Goal: Task Accomplishment & Management: Complete application form

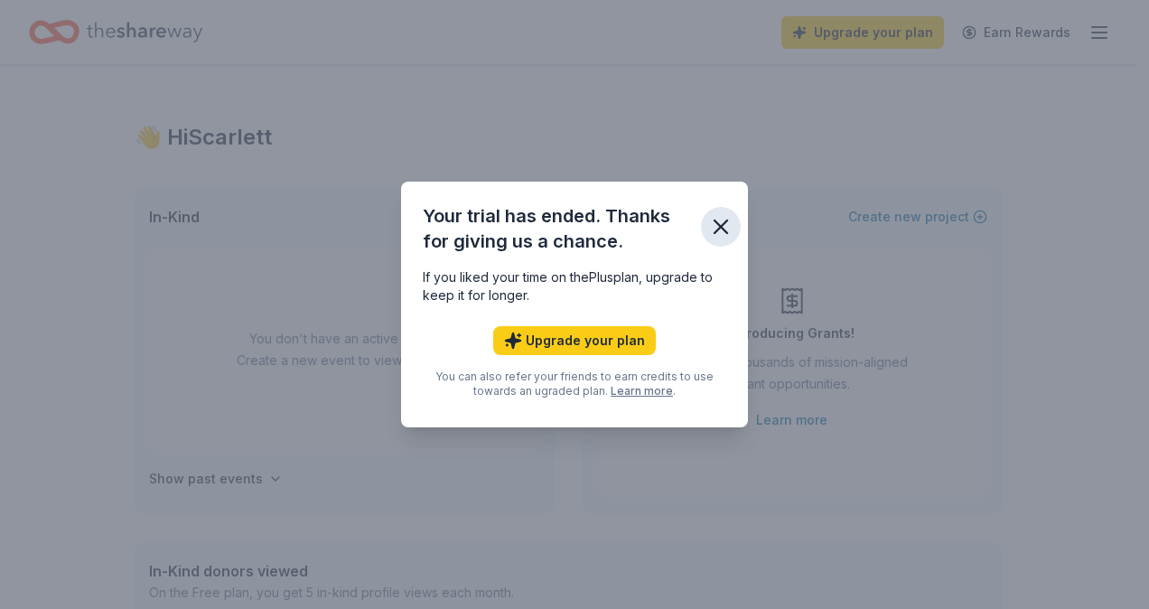
click at [724, 226] on icon "button" at bounding box center [720, 226] width 25 height 25
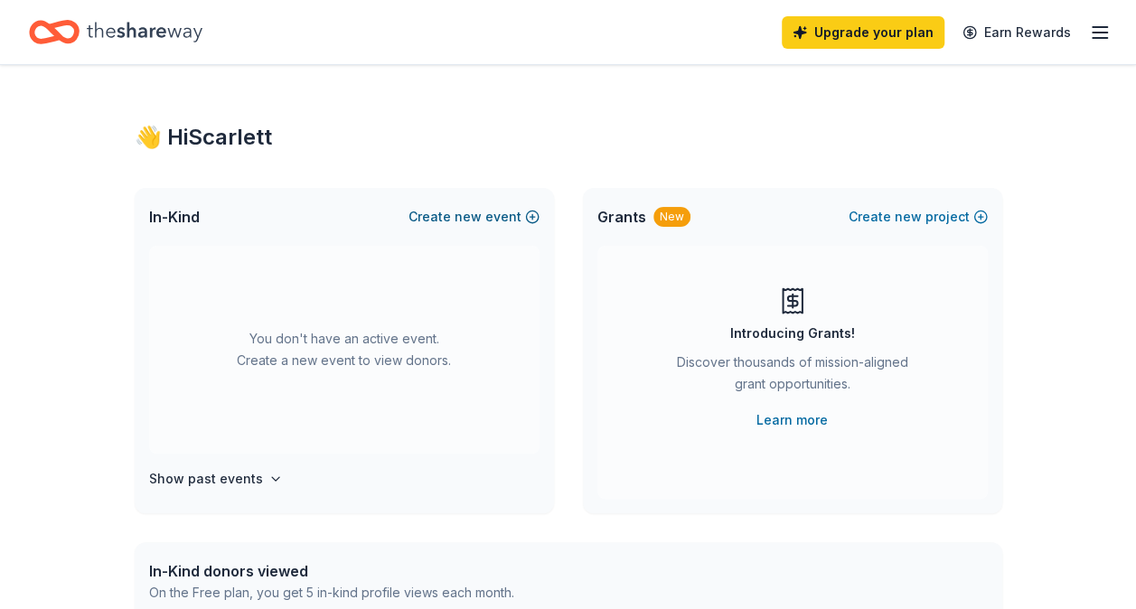
click at [481, 217] on span "new" at bounding box center [467, 217] width 27 height 22
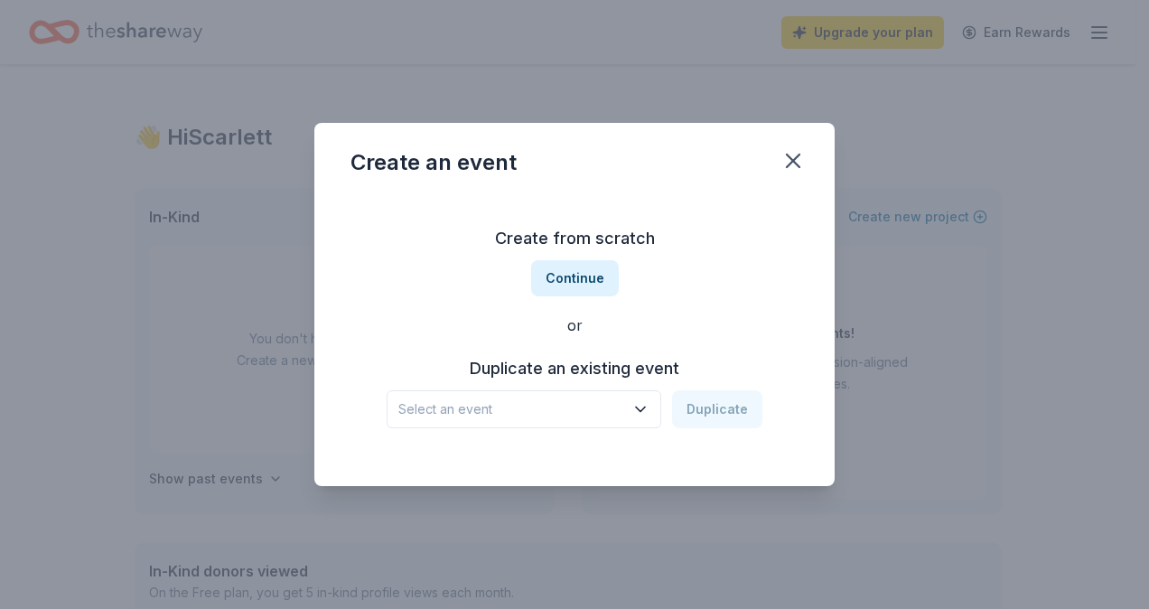
click at [601, 404] on span "Select an event" at bounding box center [511, 409] width 226 height 22
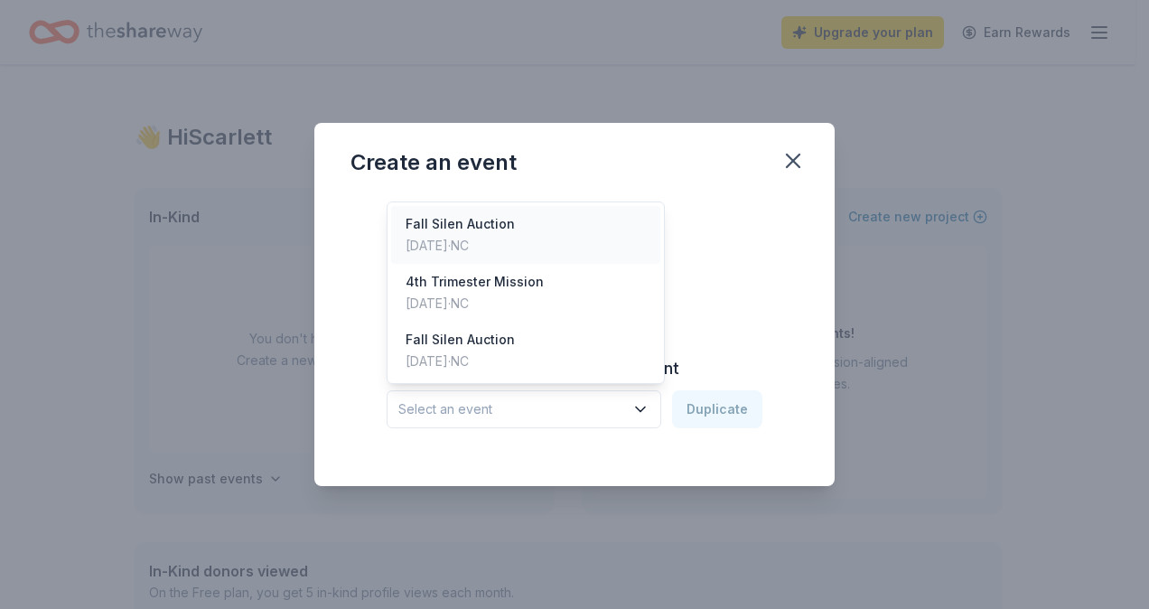
click at [502, 240] on div "Oct 25, 2024 · NC" at bounding box center [460, 246] width 109 height 22
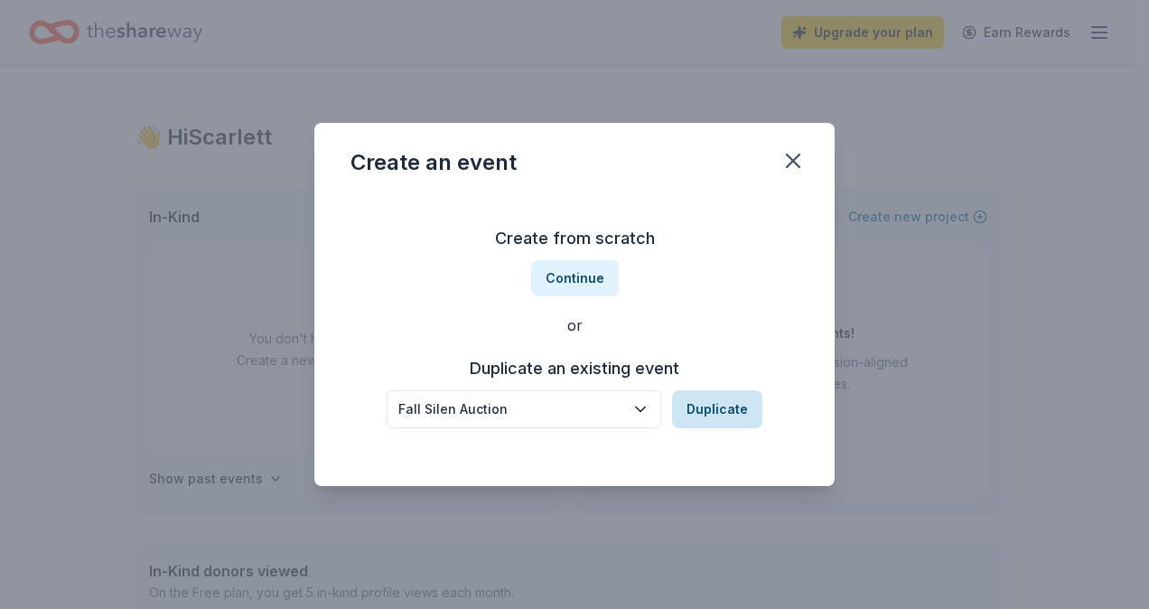
click at [722, 412] on button "Duplicate" at bounding box center [717, 409] width 90 height 38
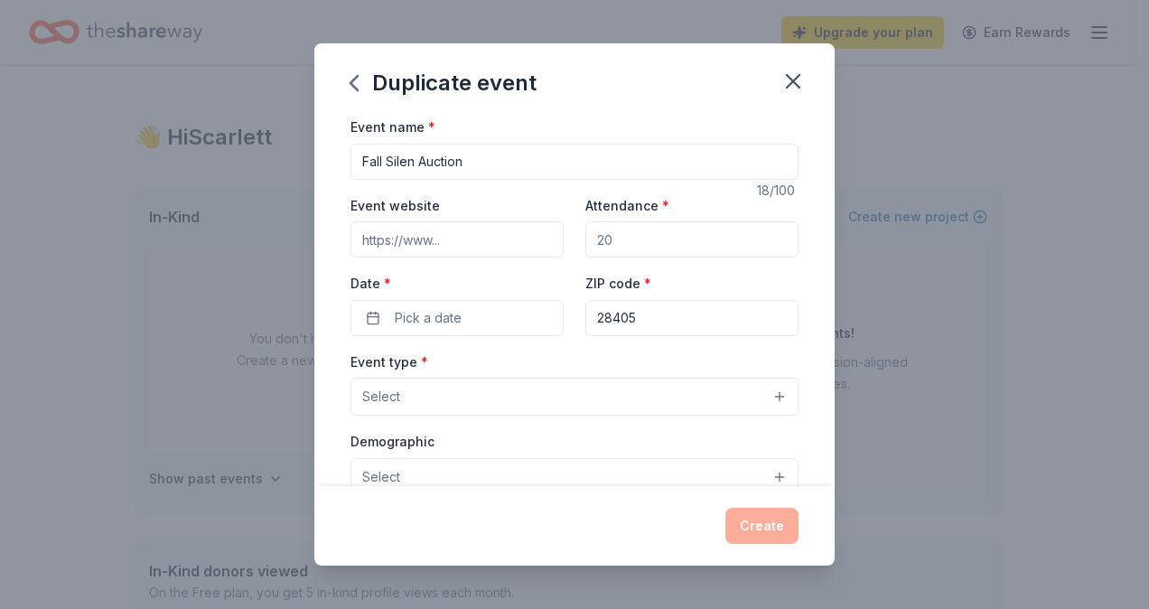
click at [613, 250] on input "Attendance *" at bounding box center [691, 239] width 213 height 36
type input "500"
click at [488, 323] on button "Pick a date" at bounding box center [457, 318] width 213 height 36
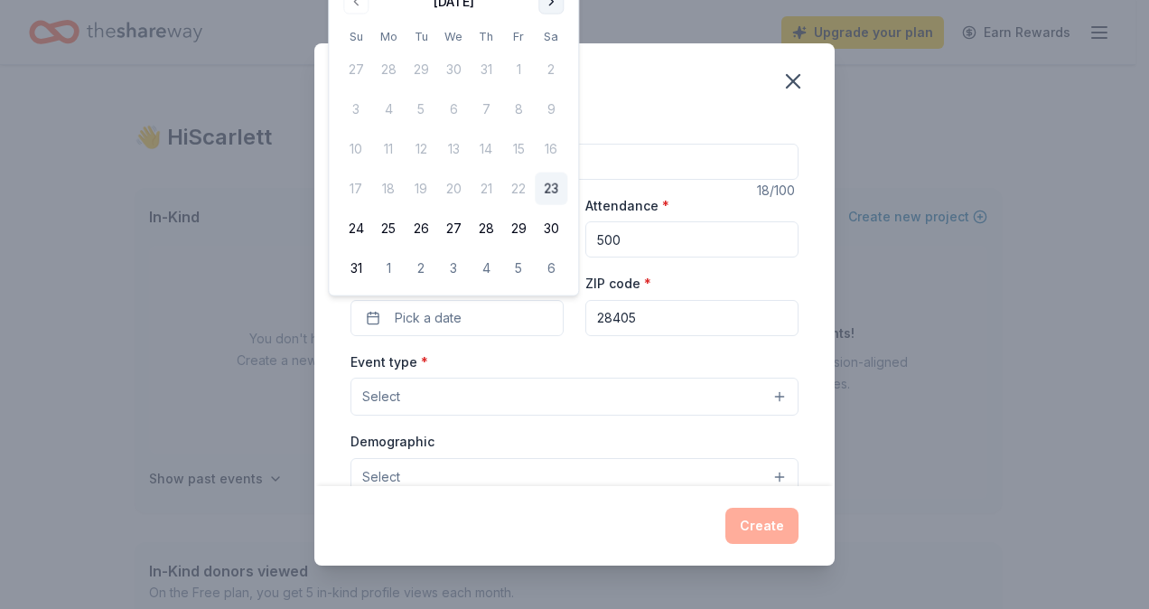
click at [544, 0] on button "Go to next month" at bounding box center [550, 1] width 25 height 25
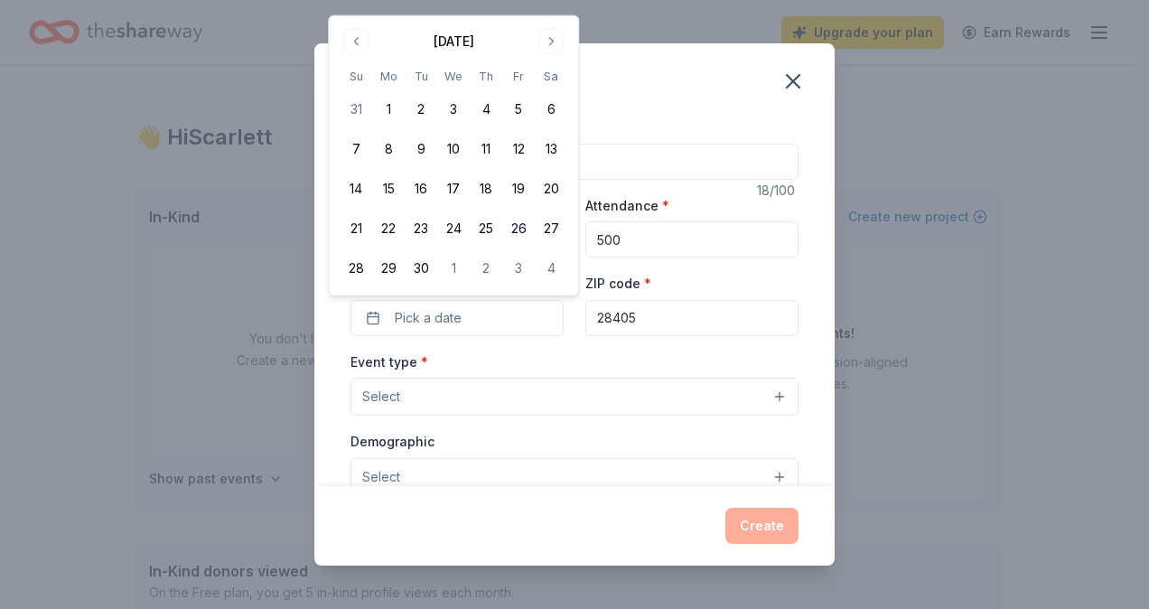
click at [550, 27] on div "September 2025" at bounding box center [454, 39] width 228 height 25
click at [551, 42] on button "Go to next month" at bounding box center [550, 41] width 25 height 25
click at [517, 144] on button "10" at bounding box center [518, 149] width 33 height 33
click at [665, 303] on input "28405" at bounding box center [691, 318] width 213 height 36
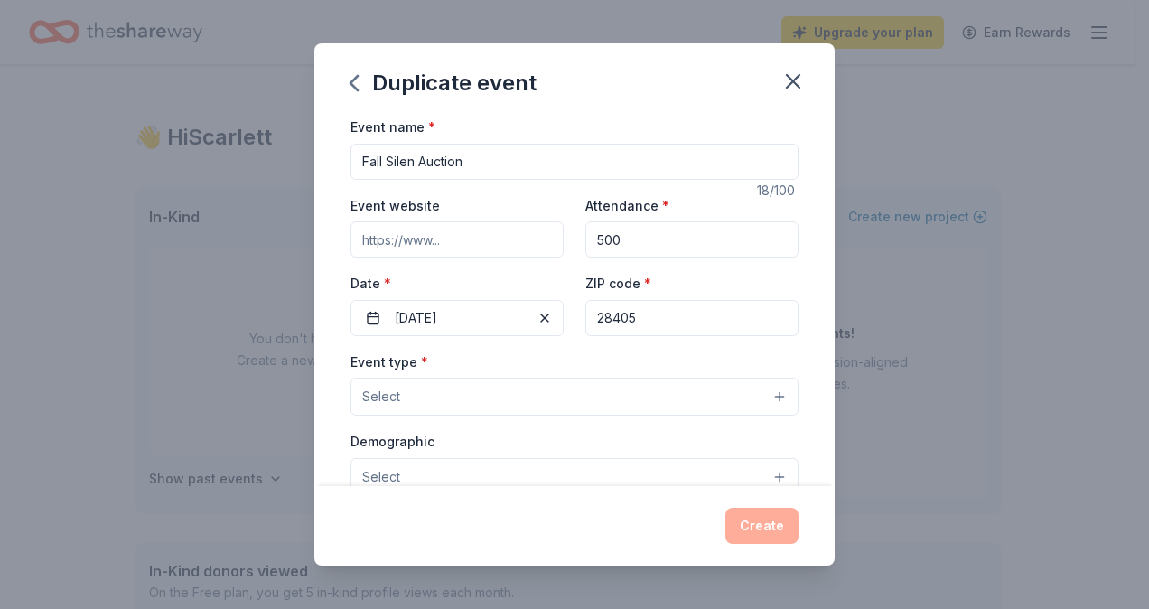
click at [490, 404] on button "Select" at bounding box center [575, 397] width 448 height 38
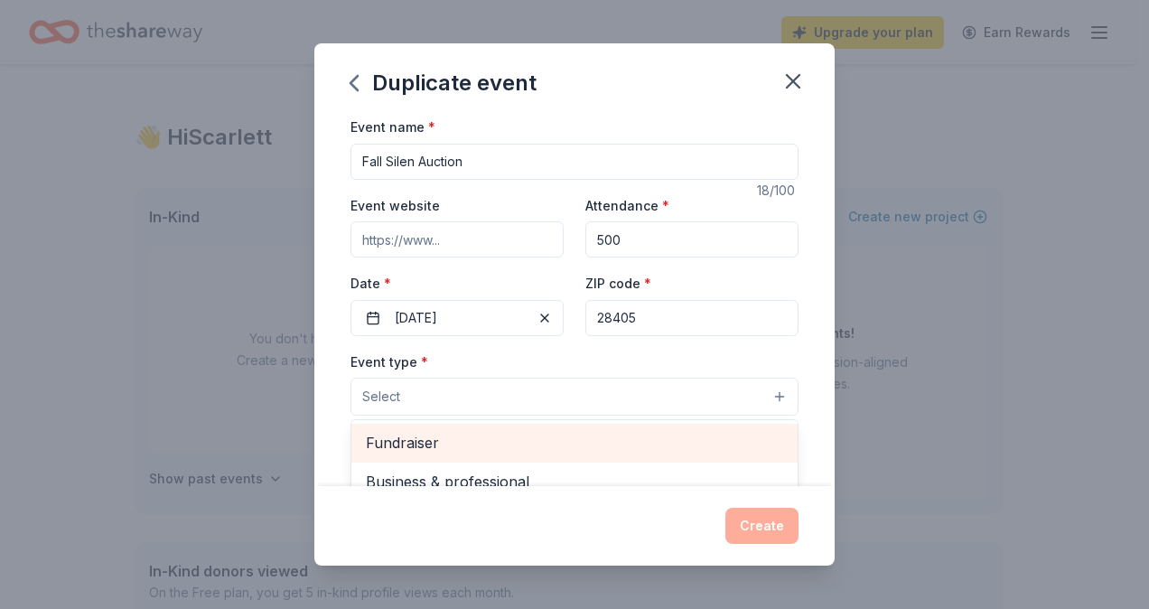
click at [482, 445] on span "Fundraiser" at bounding box center [574, 442] width 417 height 23
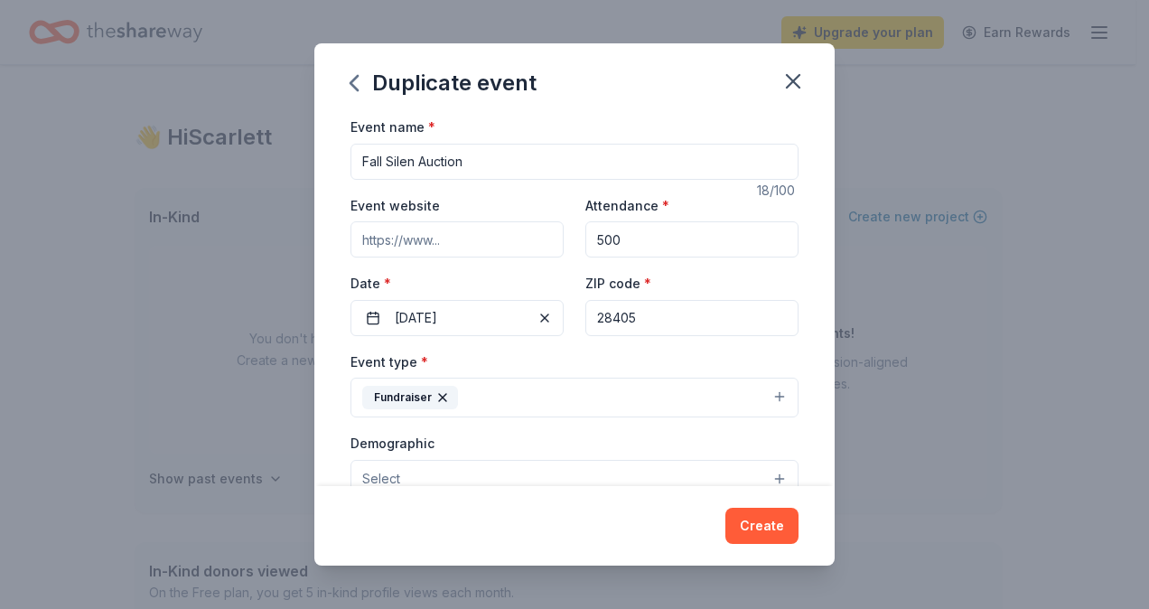
click at [591, 403] on button "Fundraiser" at bounding box center [575, 398] width 448 height 40
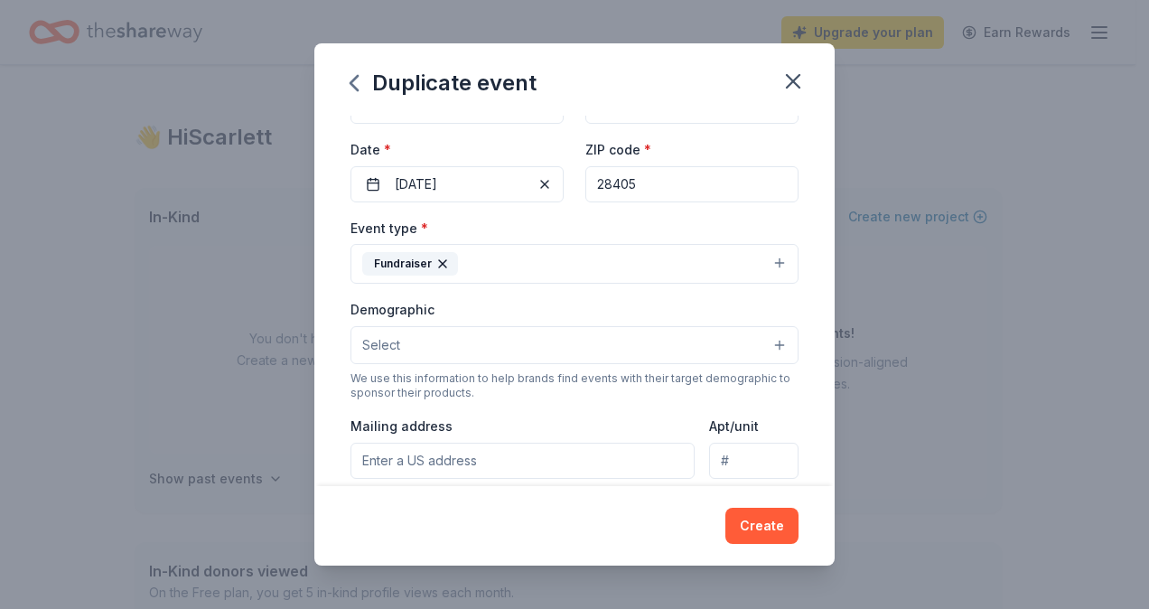
click at [538, 260] on button "Fundraiser" at bounding box center [575, 264] width 448 height 40
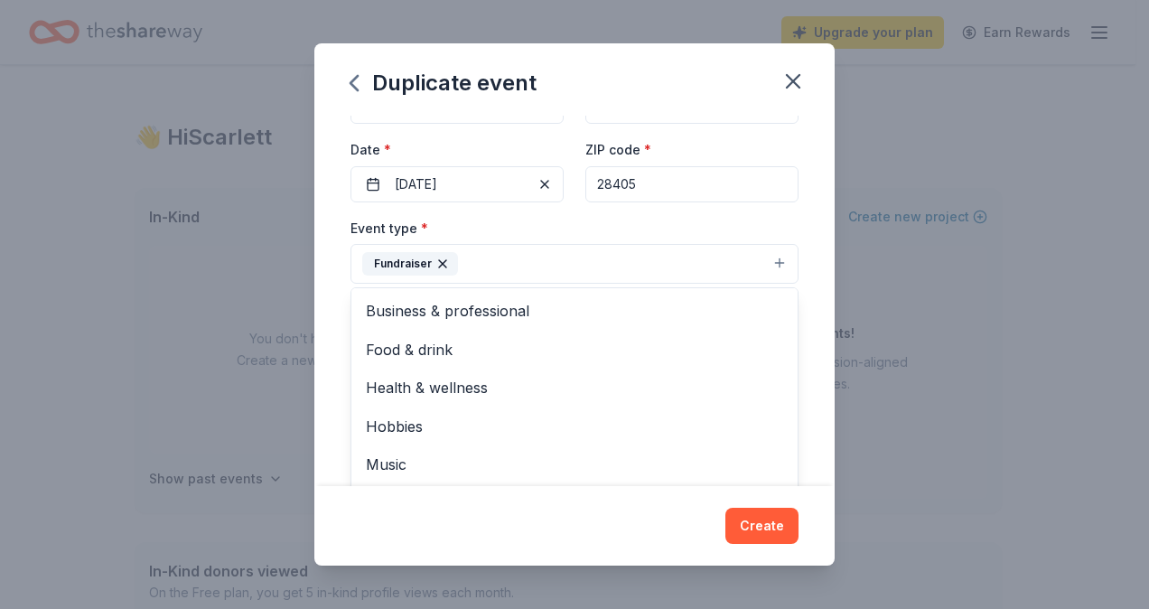
click at [538, 260] on button "Fundraiser" at bounding box center [575, 264] width 448 height 40
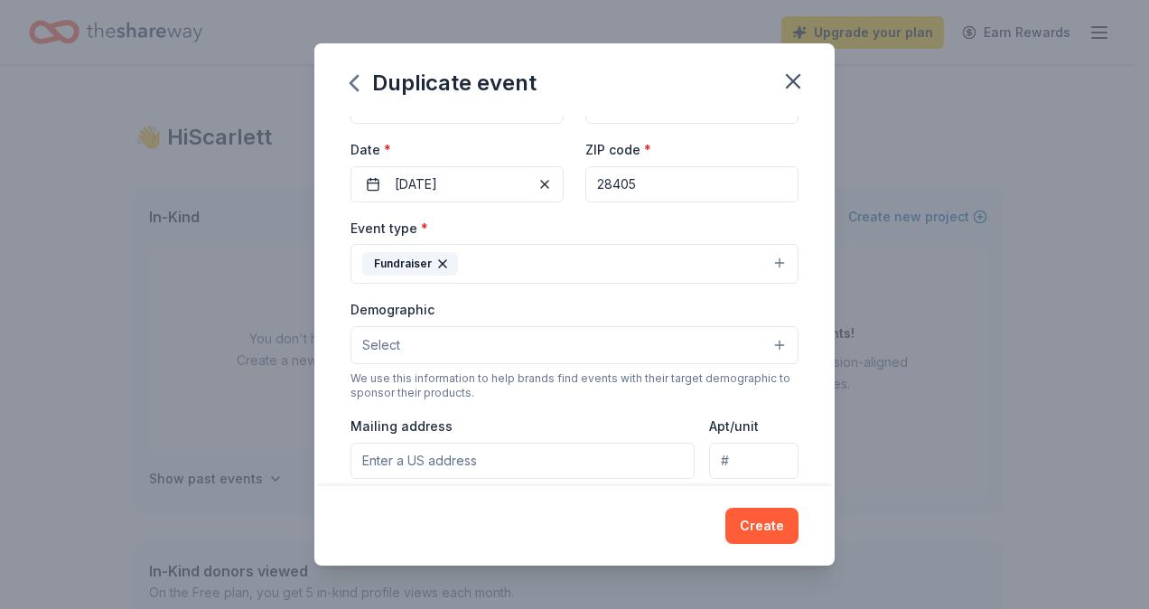
click at [538, 260] on button "Fundraiser" at bounding box center [575, 264] width 448 height 40
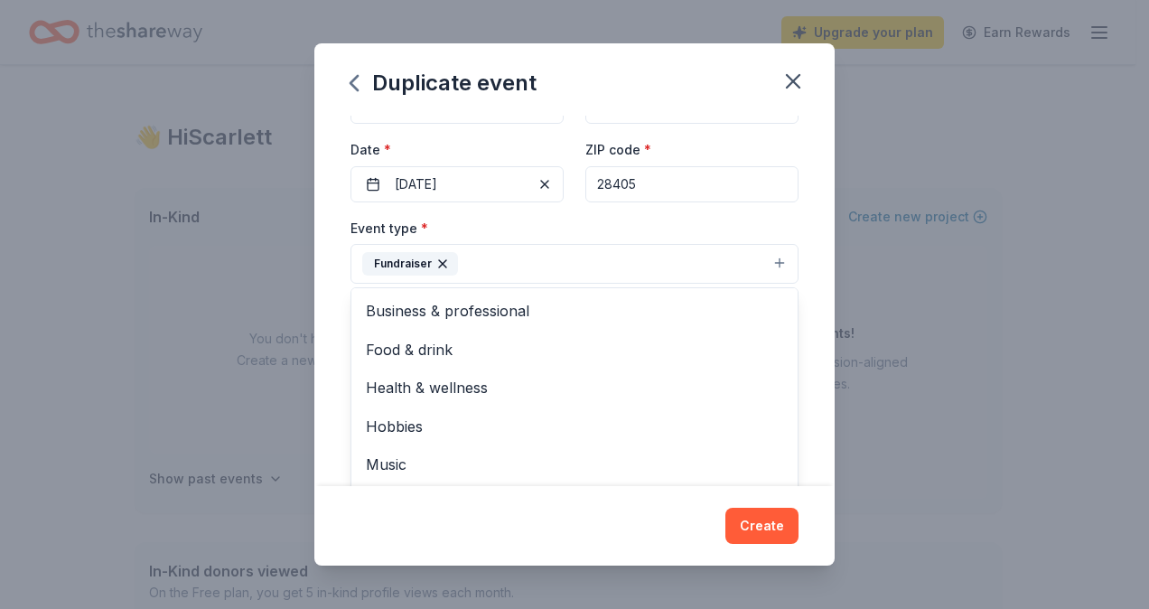
click at [538, 260] on button "Fundraiser" at bounding box center [575, 264] width 448 height 40
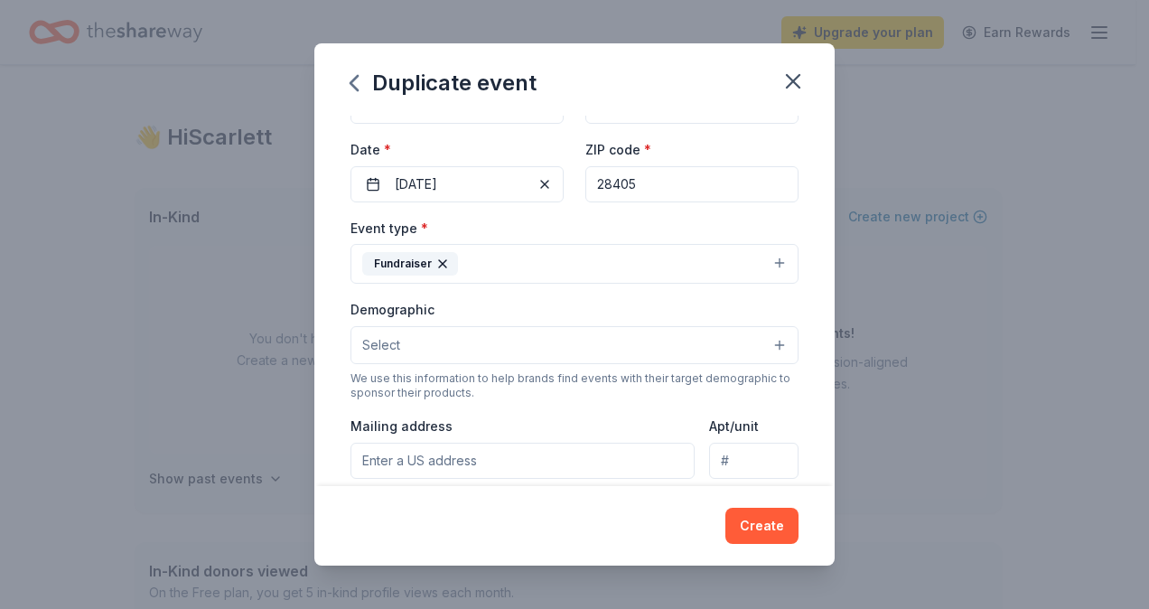
click at [537, 352] on button "Select" at bounding box center [575, 345] width 448 height 38
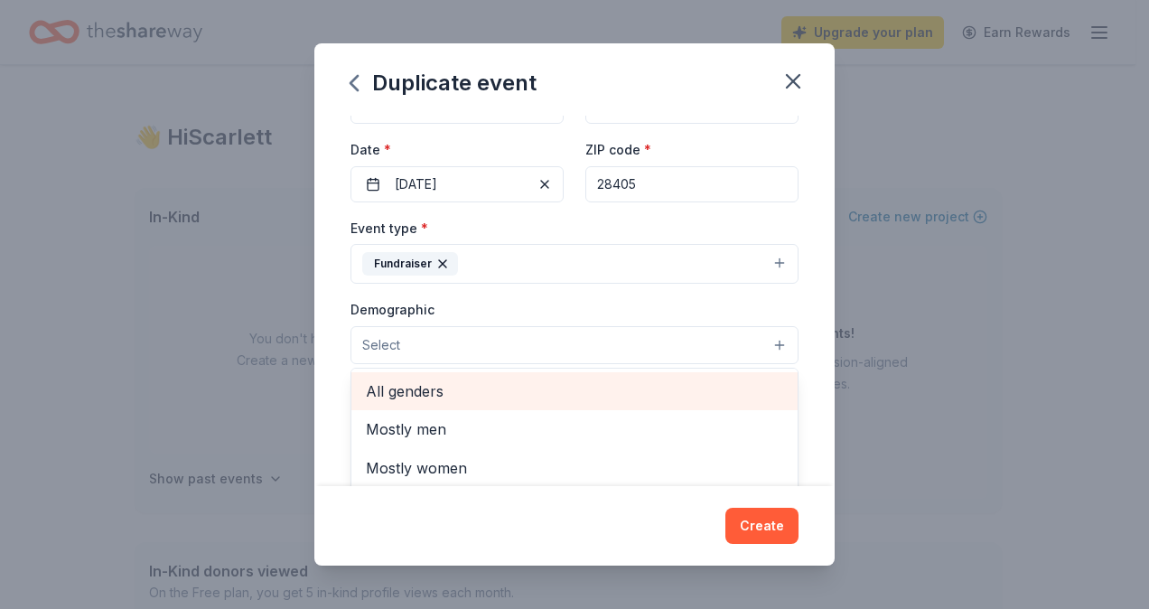
click at [498, 392] on span "All genders" at bounding box center [574, 390] width 417 height 23
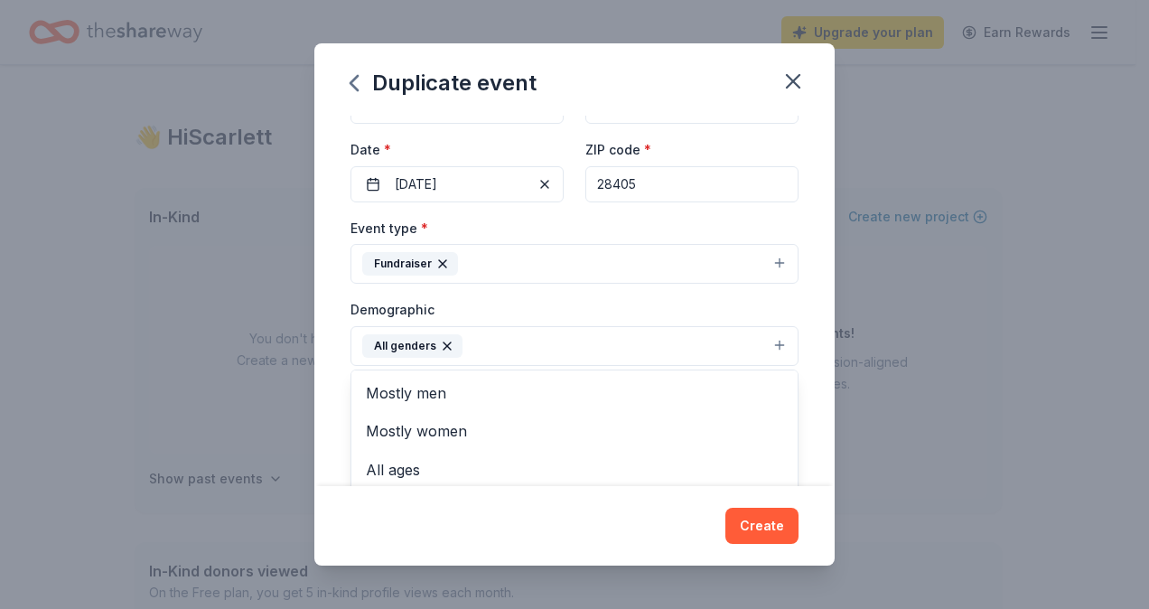
click at [800, 359] on div "Event name * Fall Silen Auction 18 /100 Event website Attendance * 500 Date * 1…" at bounding box center [574, 301] width 520 height 370
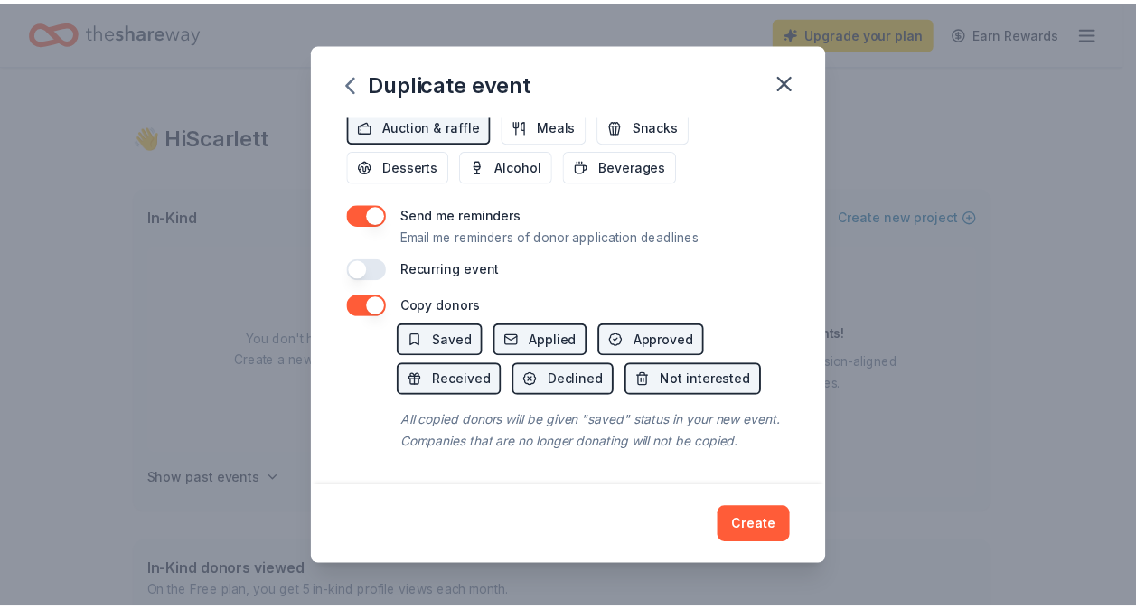
scroll to position [607, 0]
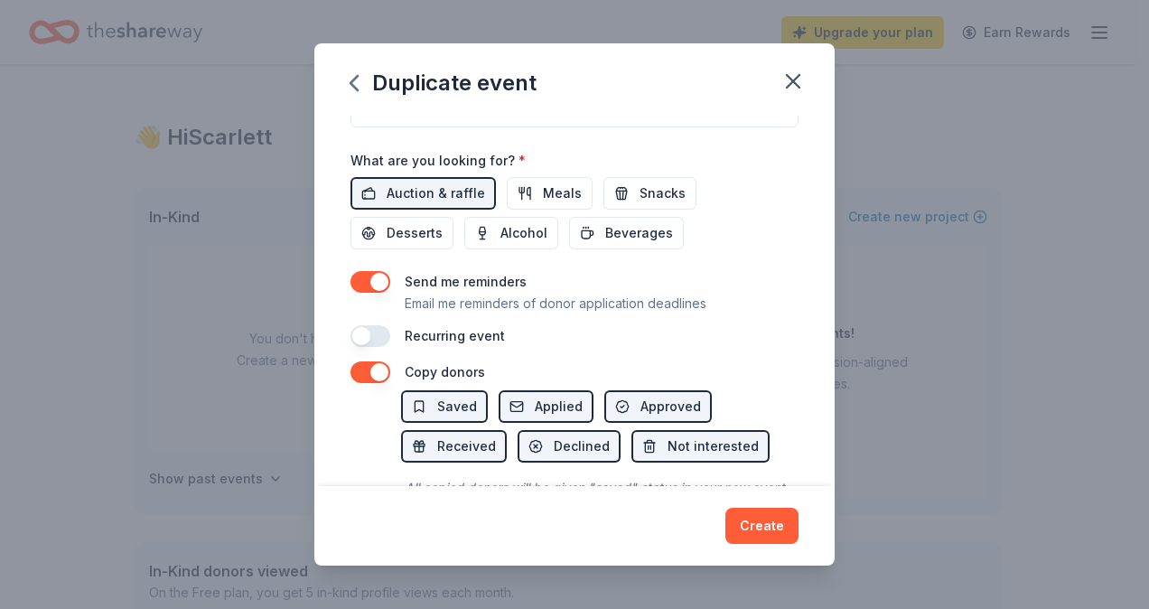
click at [363, 369] on button "button" at bounding box center [371, 372] width 40 height 22
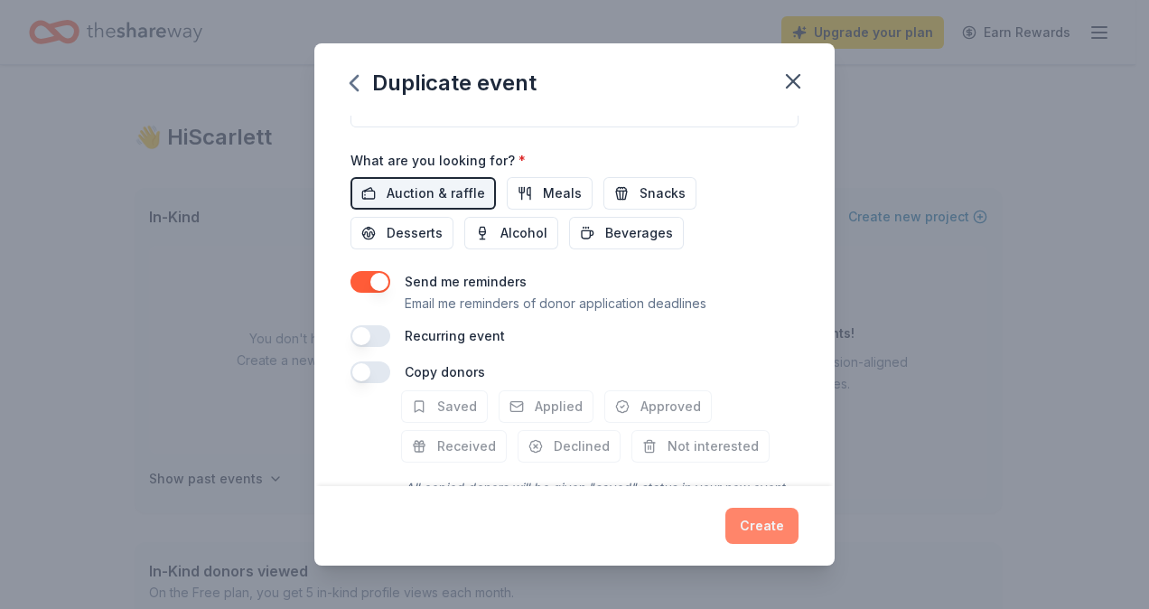
click at [752, 529] on button "Create" at bounding box center [761, 526] width 73 height 36
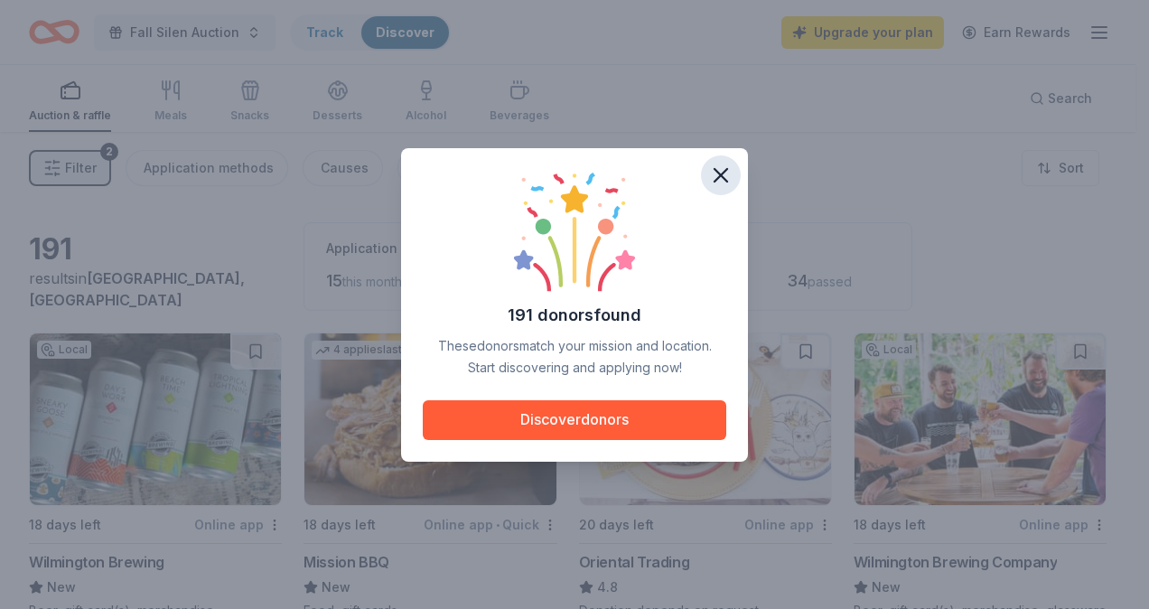
click at [721, 168] on icon "button" at bounding box center [720, 175] width 25 height 25
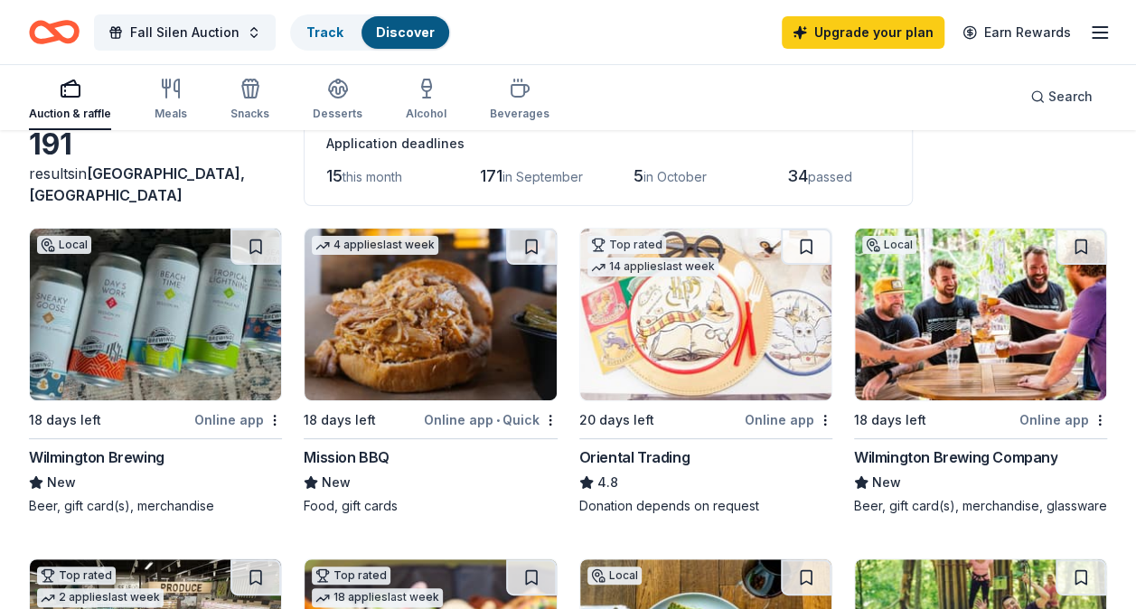
scroll to position [127, 0]
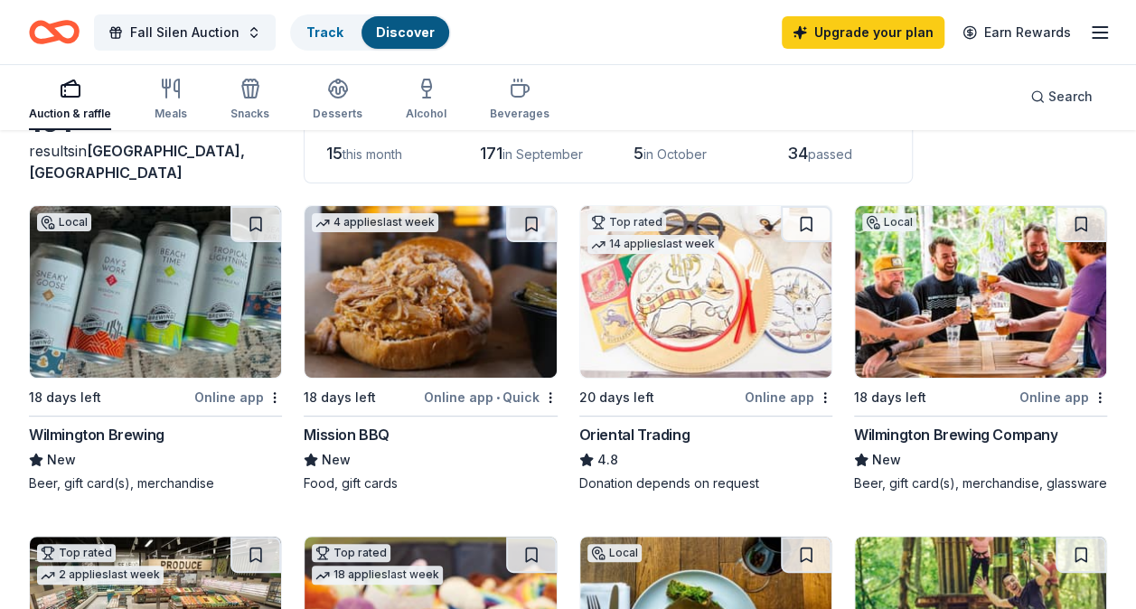
click at [352, 434] on div "Mission BBQ" at bounding box center [347, 435] width 86 height 22
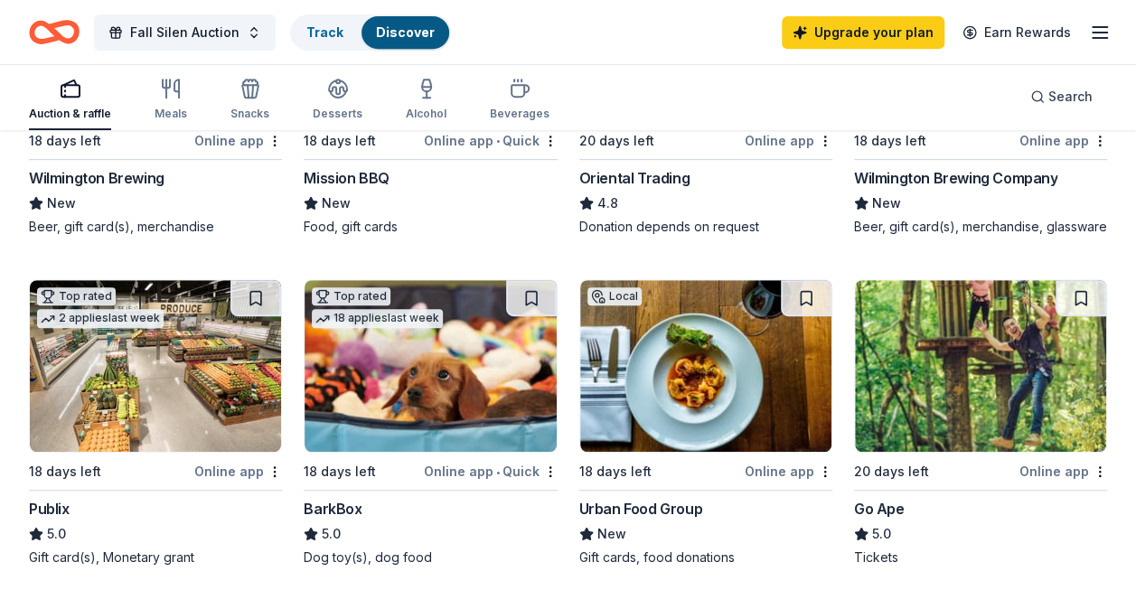
scroll to position [464, 0]
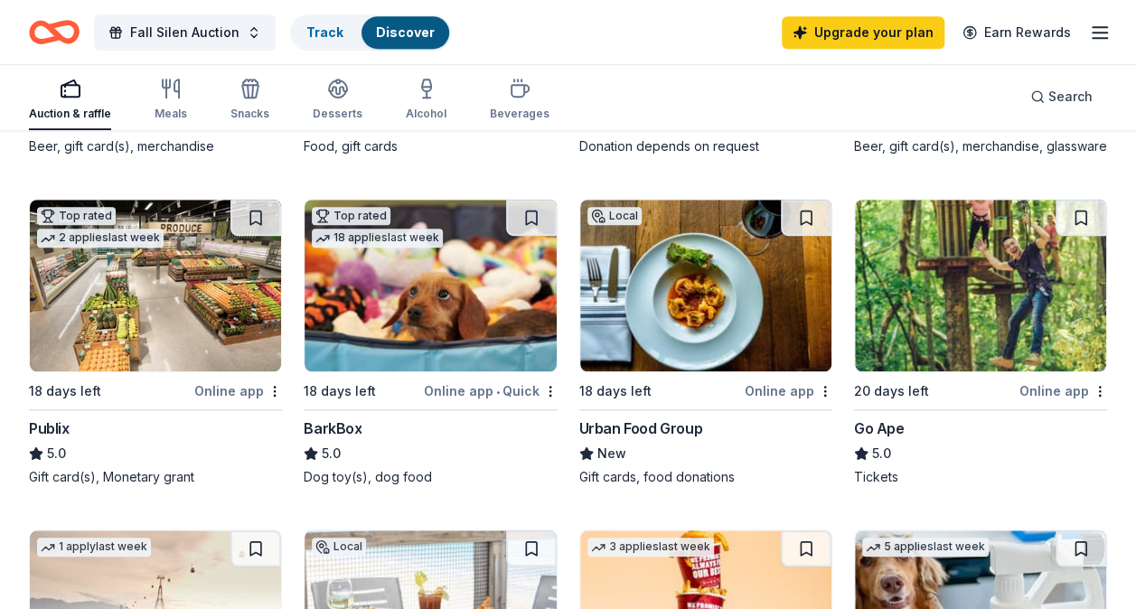
click at [408, 342] on img at bounding box center [429, 286] width 251 height 172
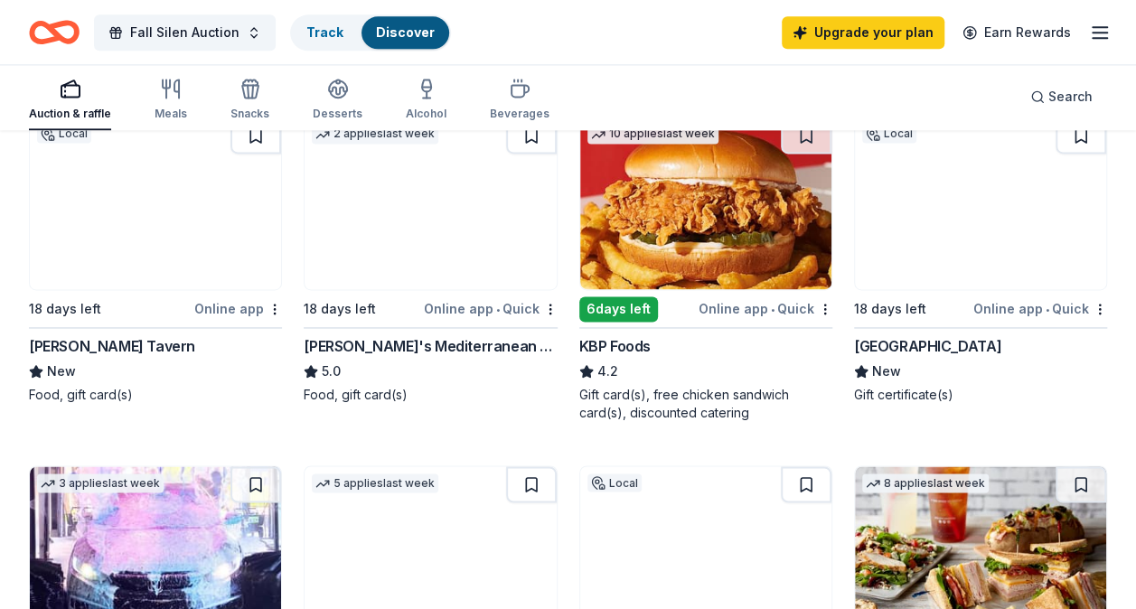
scroll to position [1128, 0]
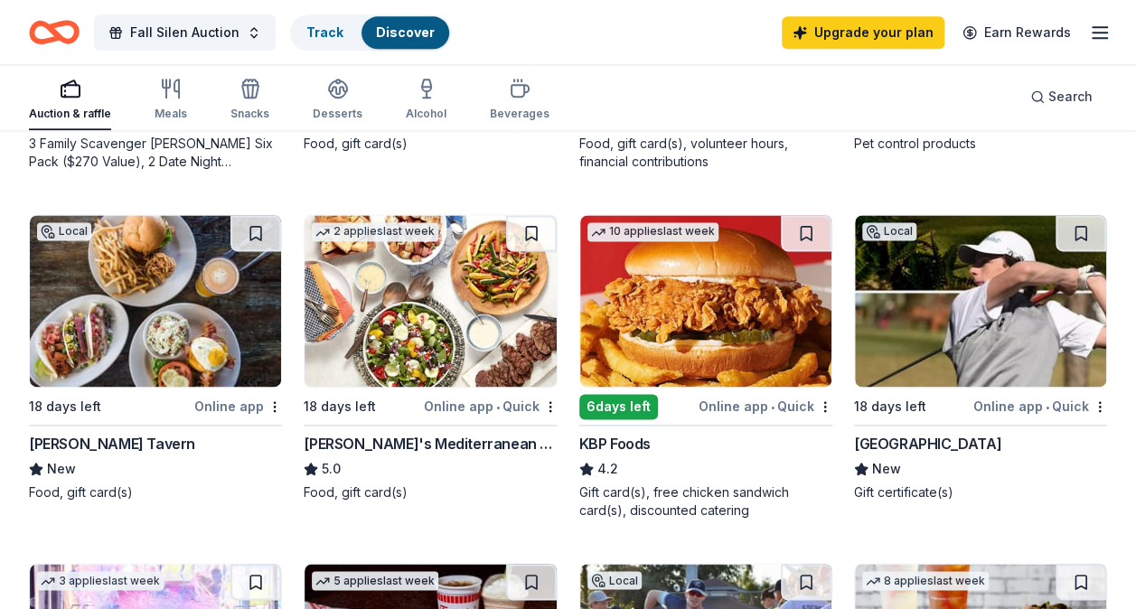
click at [938, 329] on img at bounding box center [980, 301] width 251 height 172
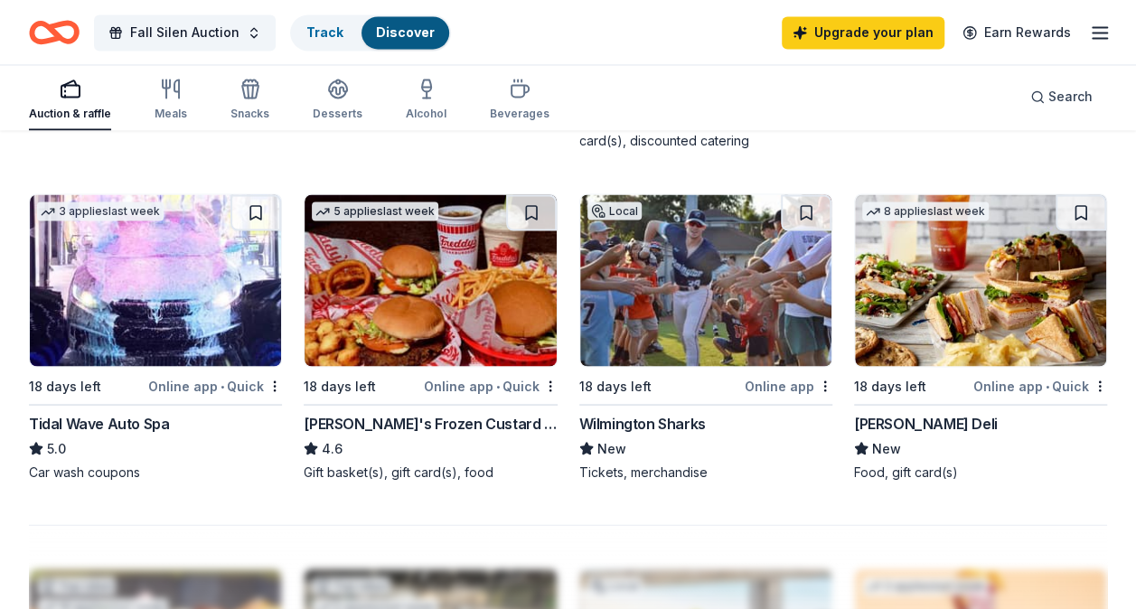
scroll to position [1499, 0]
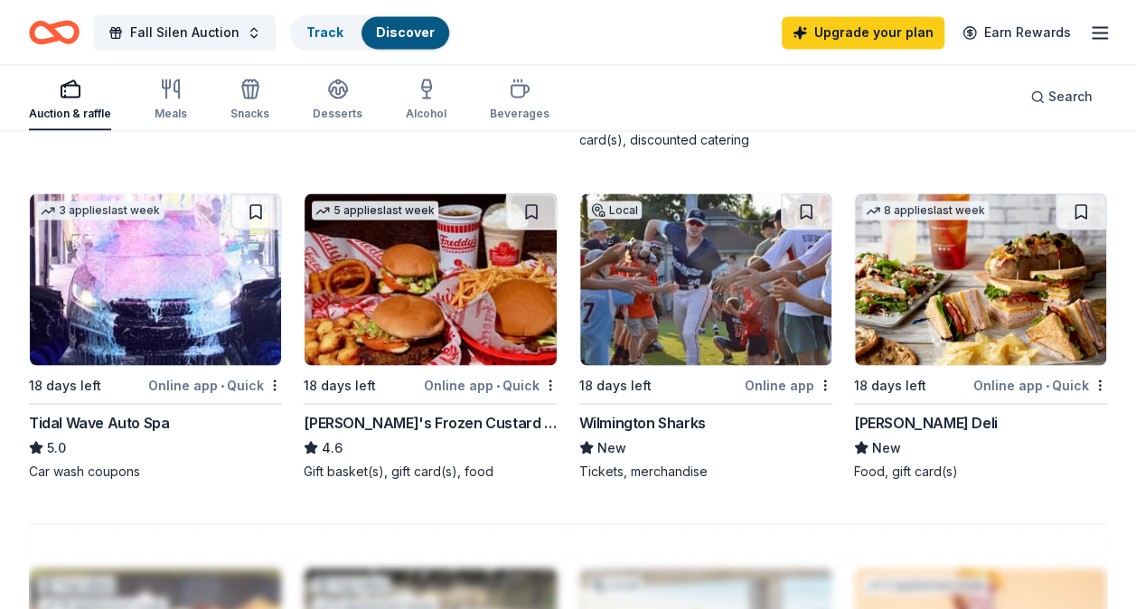
click at [625, 383] on div "18 days left" at bounding box center [615, 385] width 72 height 22
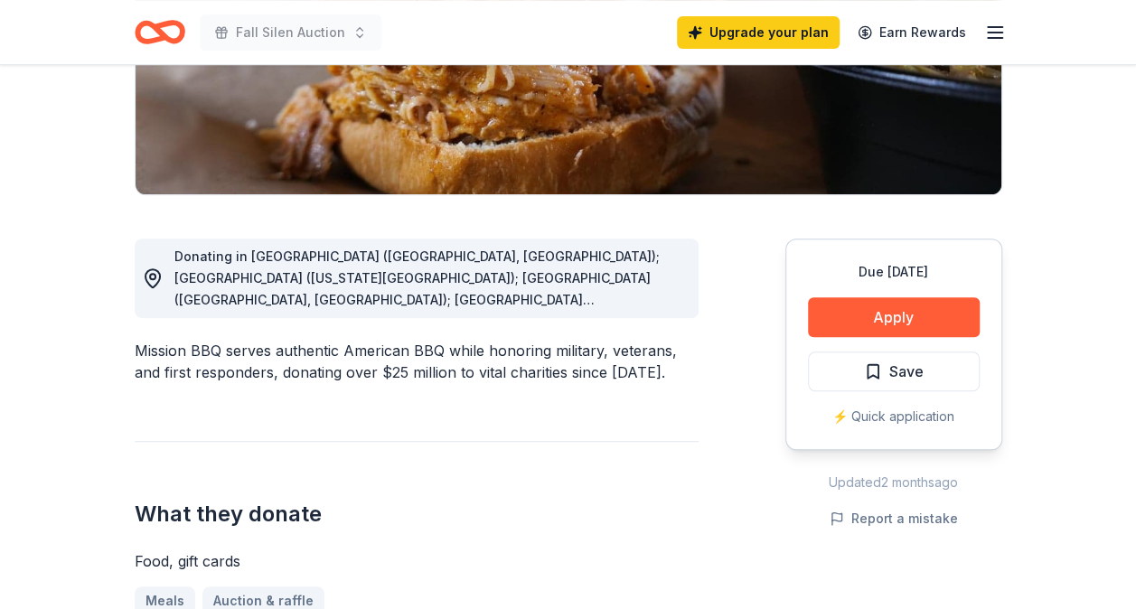
scroll to position [357, 0]
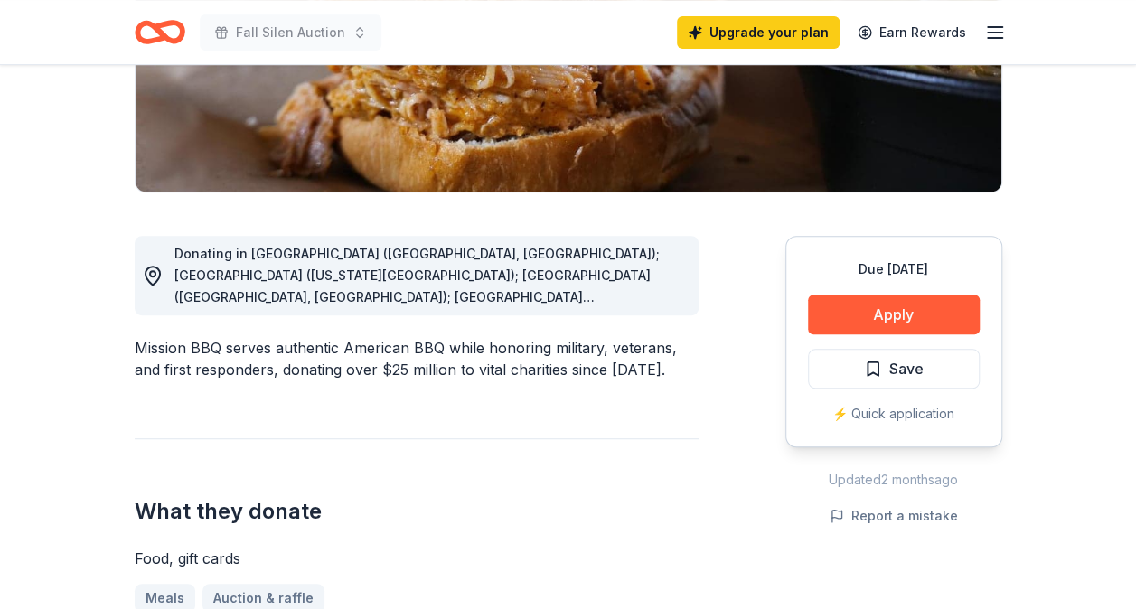
click at [519, 375] on div "Mission BBQ serves authentic American BBQ while honoring military, veterans, an…" at bounding box center [417, 358] width 564 height 43
click at [586, 269] on span "Donating in [GEOGRAPHIC_DATA] ([GEOGRAPHIC_DATA], [GEOGRAPHIC_DATA]); [GEOGRAPH…" at bounding box center [427, 535] width 507 height 579
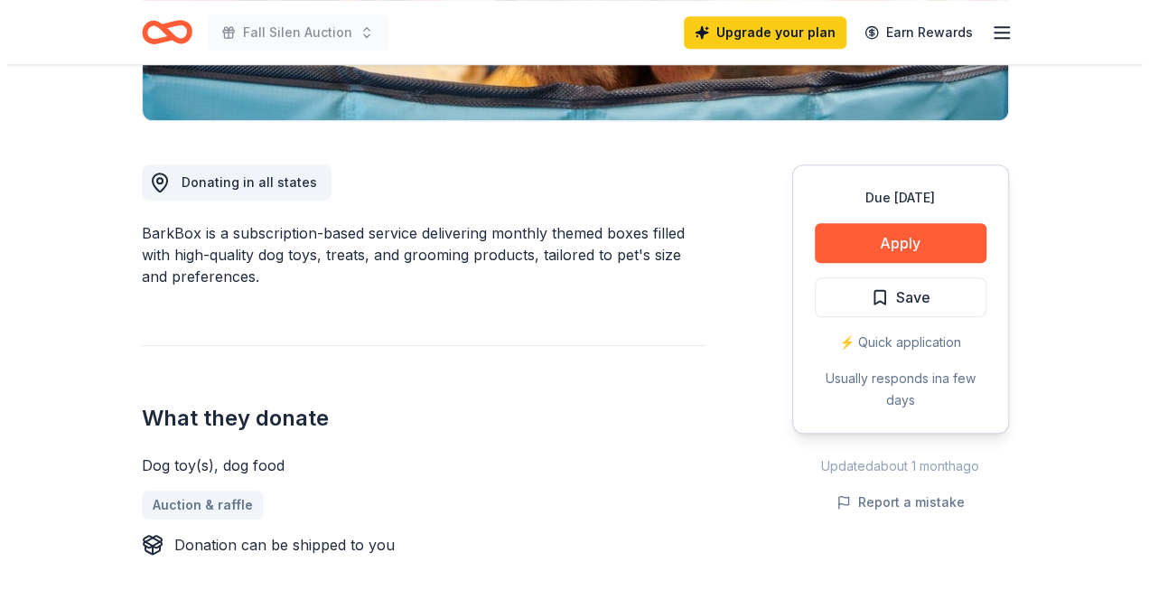
scroll to position [429, 0]
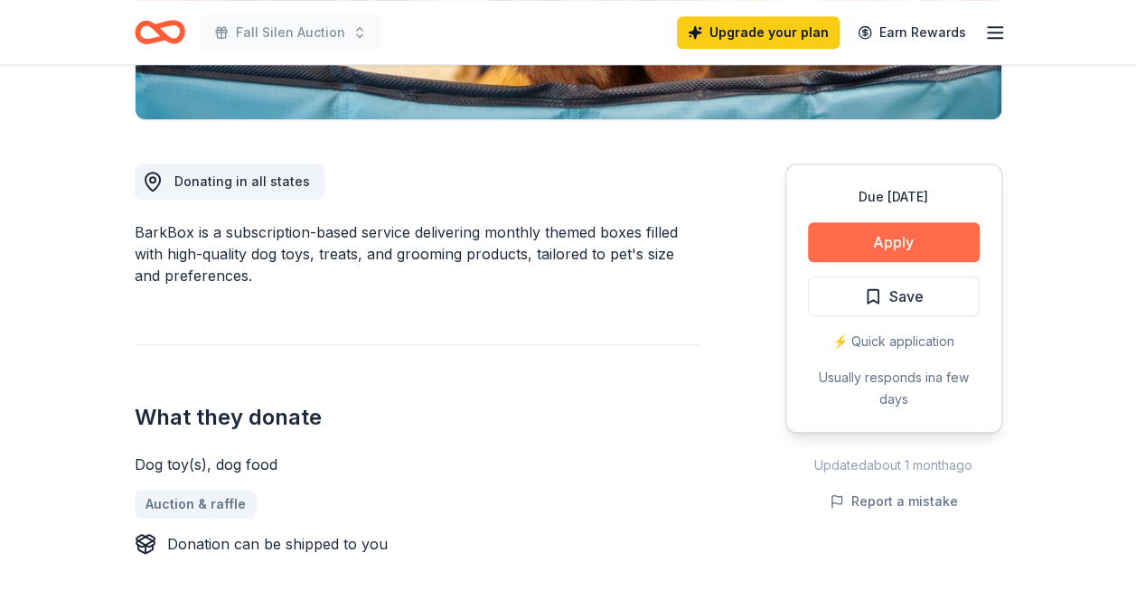
click at [887, 244] on button "Apply" at bounding box center [894, 242] width 172 height 40
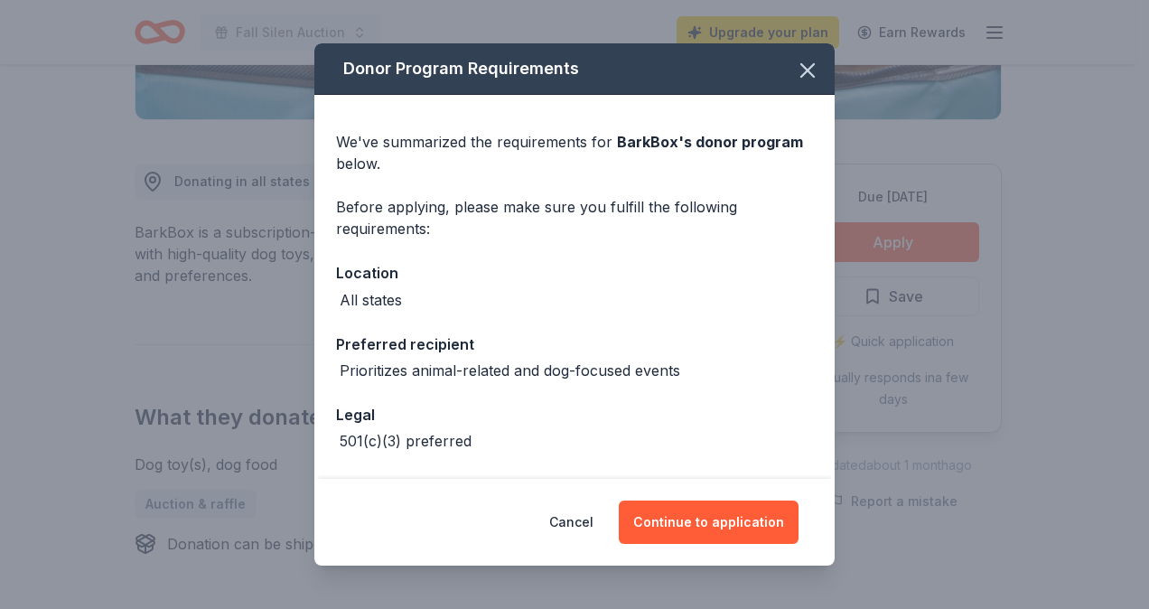
scroll to position [69, 0]
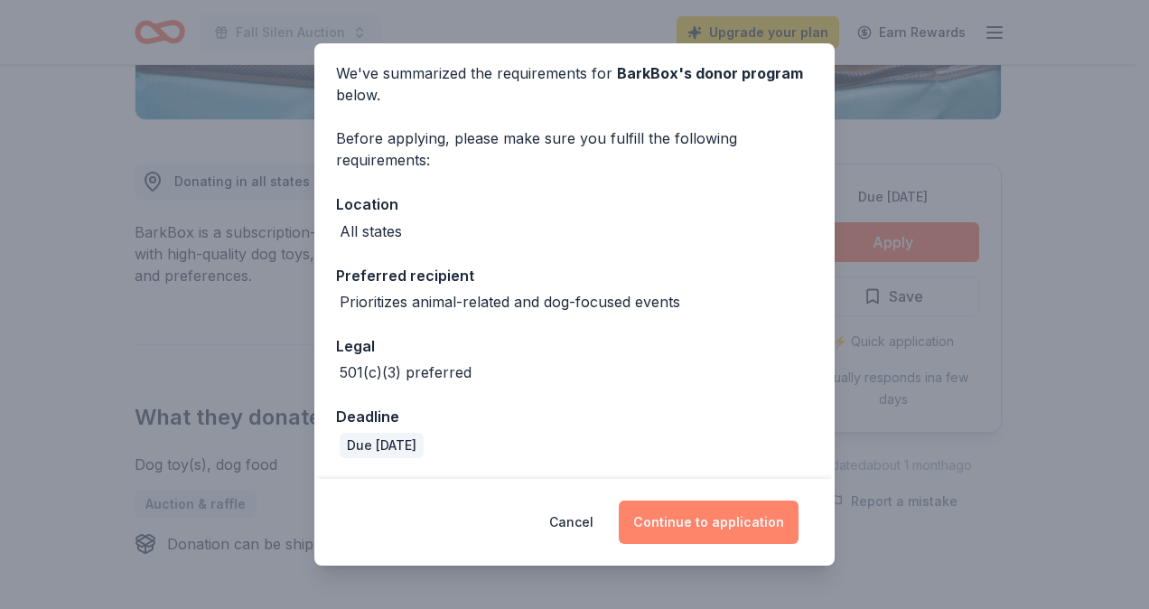
click at [690, 520] on button "Continue to application" at bounding box center [709, 522] width 180 height 43
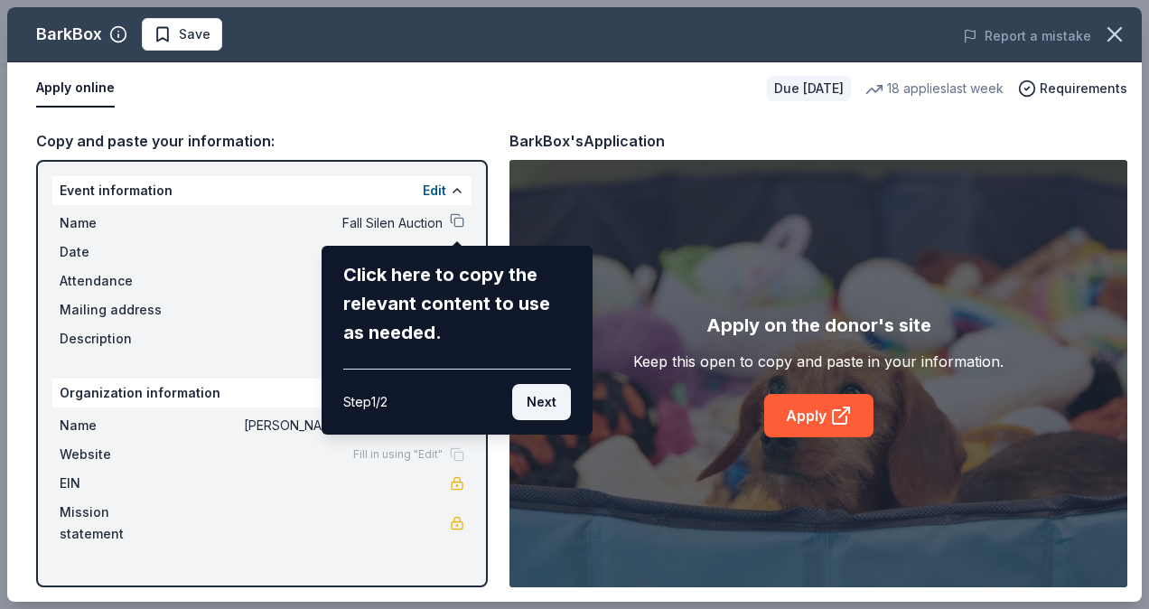
click at [541, 398] on button "Next" at bounding box center [541, 402] width 59 height 36
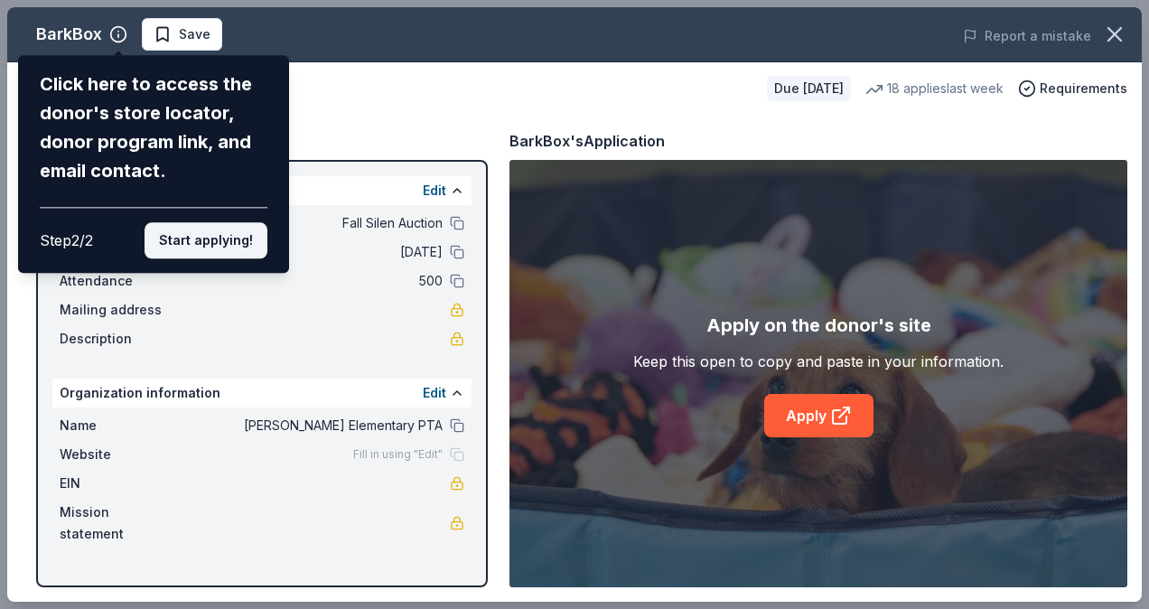
click at [193, 243] on button "Start applying!" at bounding box center [206, 240] width 123 height 36
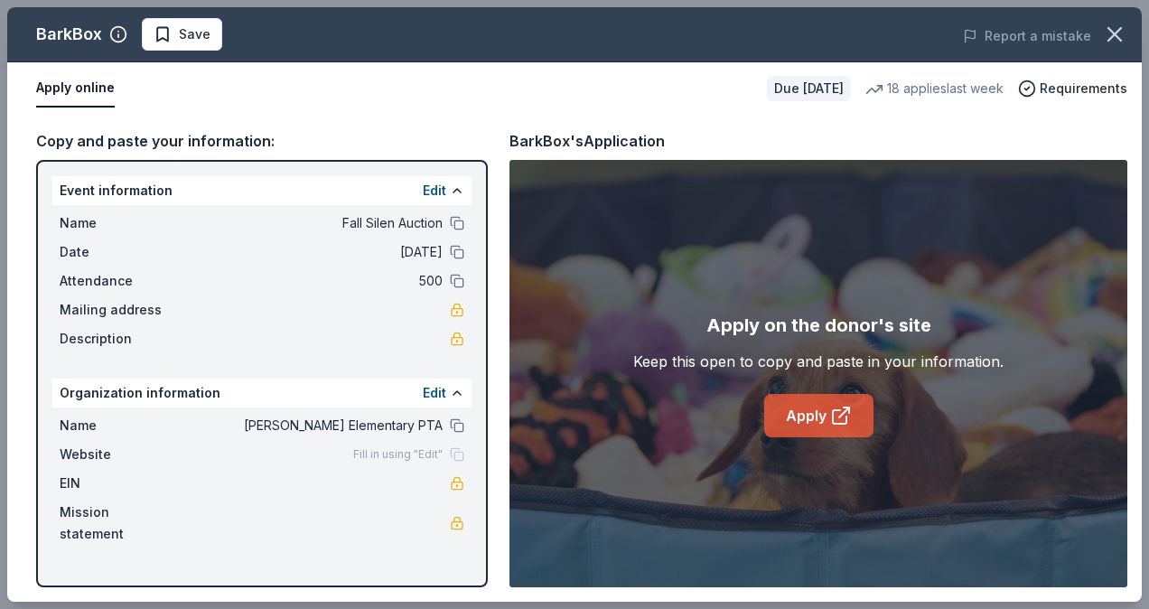
click at [838, 421] on icon at bounding box center [841, 416] width 22 height 22
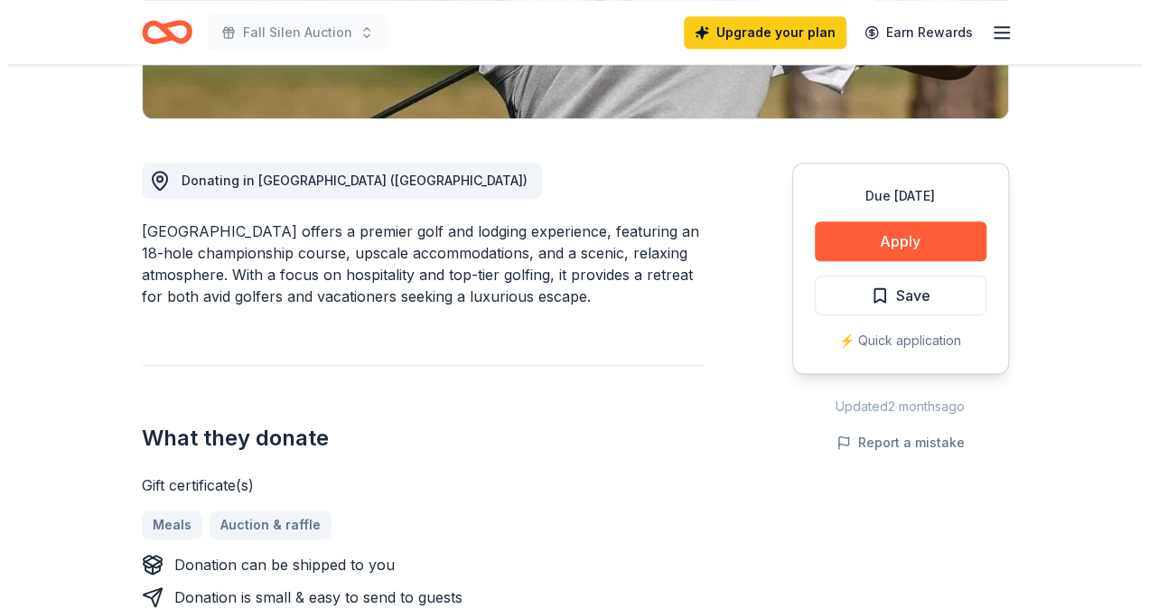
scroll to position [520, 0]
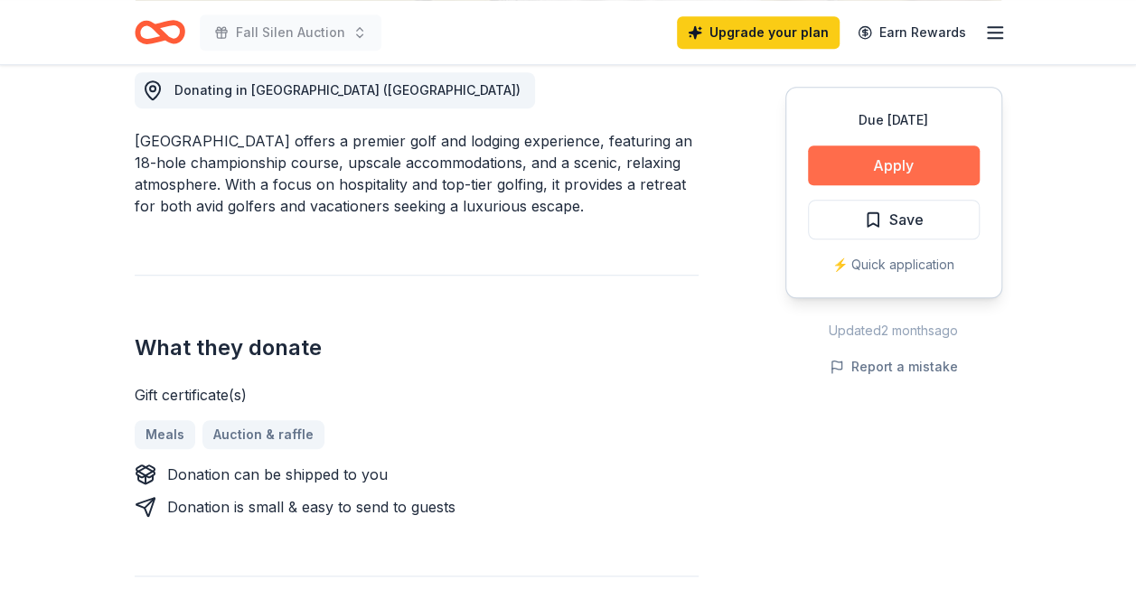
click at [866, 165] on button "Apply" at bounding box center [894, 165] width 172 height 40
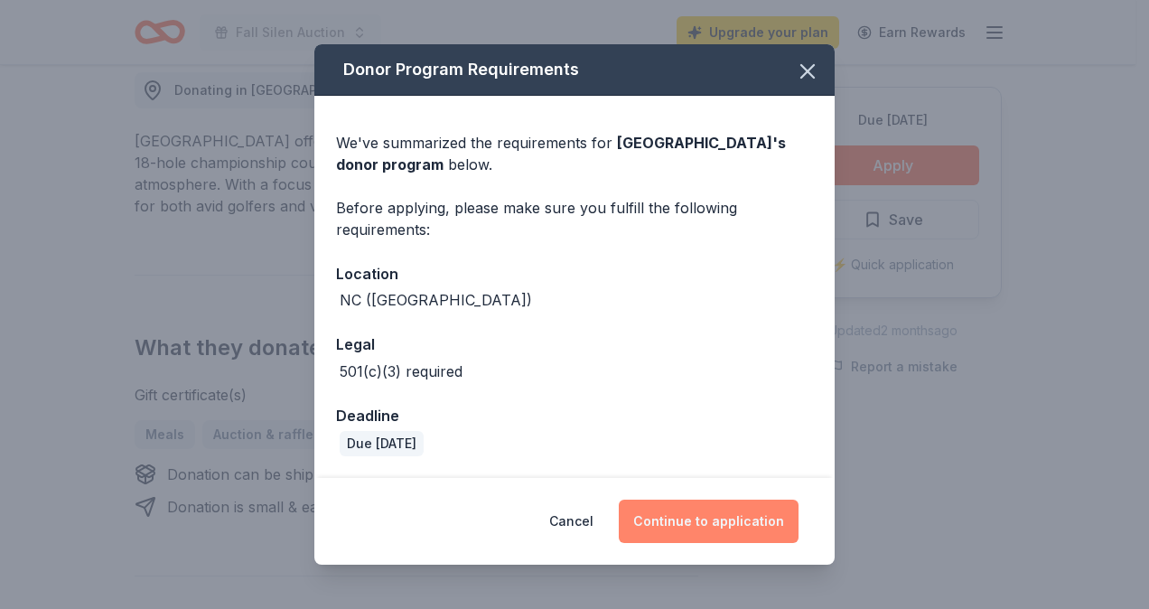
click at [692, 517] on button "Continue to application" at bounding box center [709, 521] width 180 height 43
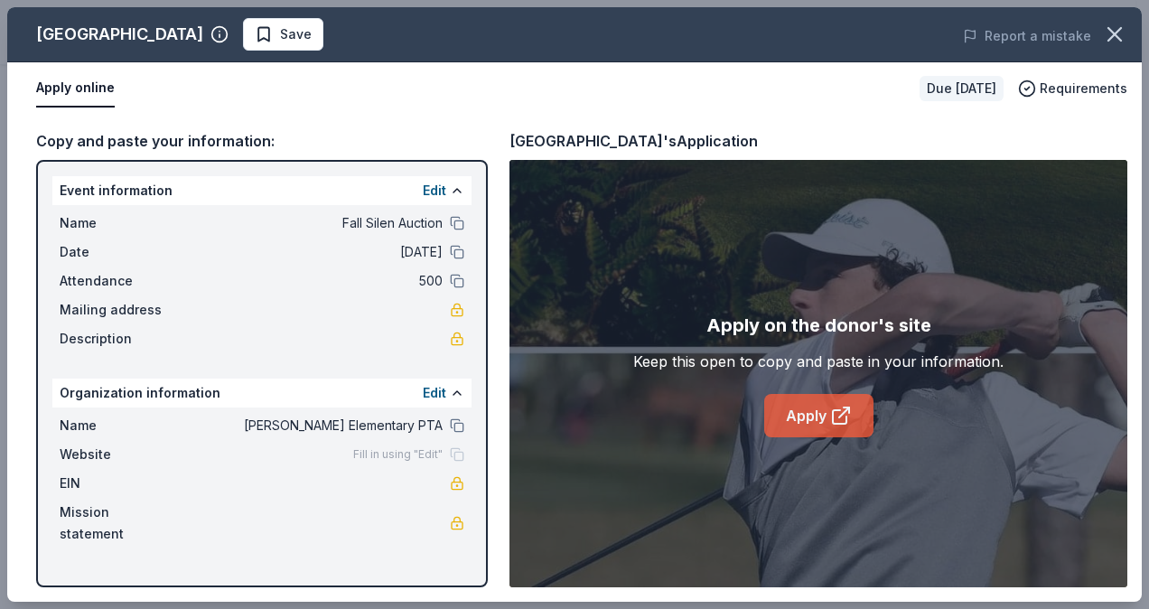
click at [807, 406] on link "Apply" at bounding box center [818, 415] width 109 height 43
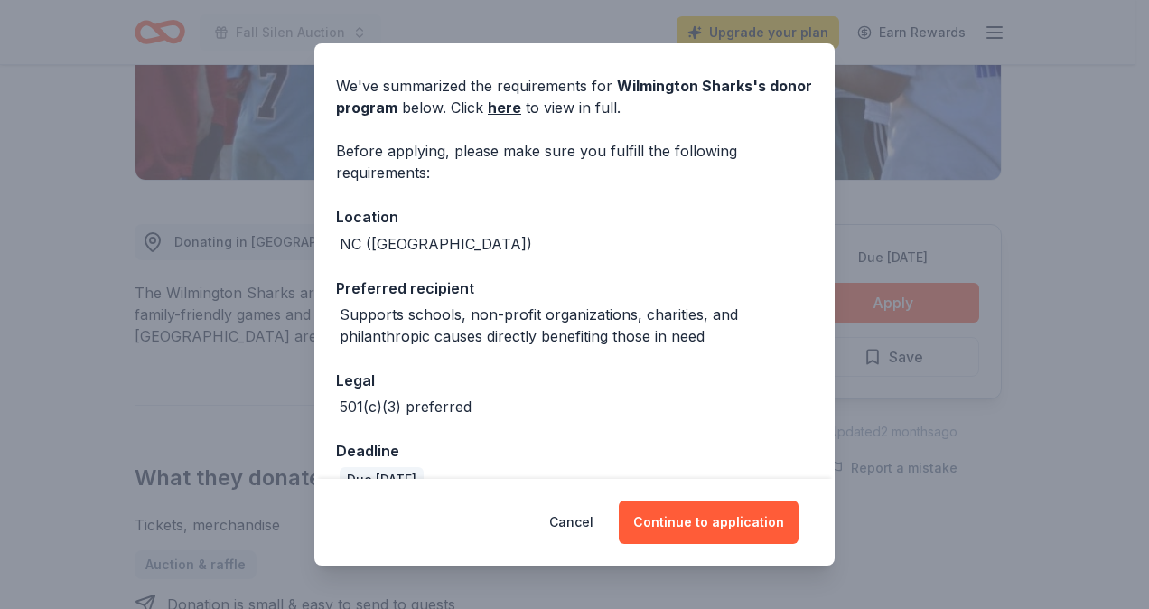
scroll to position [90, 0]
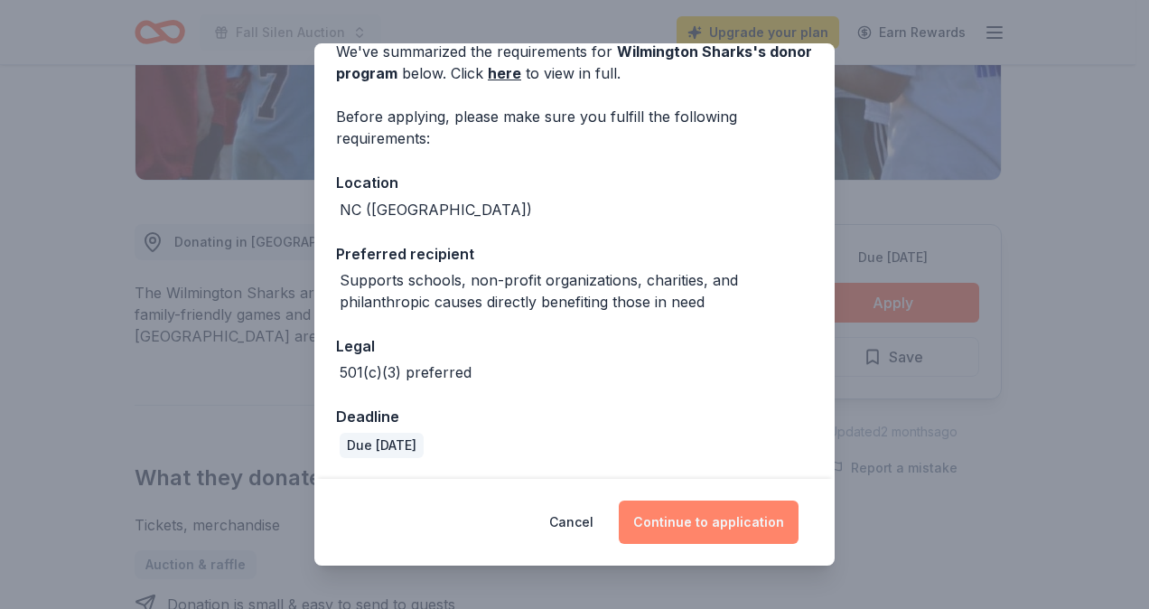
click at [694, 517] on button "Continue to application" at bounding box center [709, 522] width 180 height 43
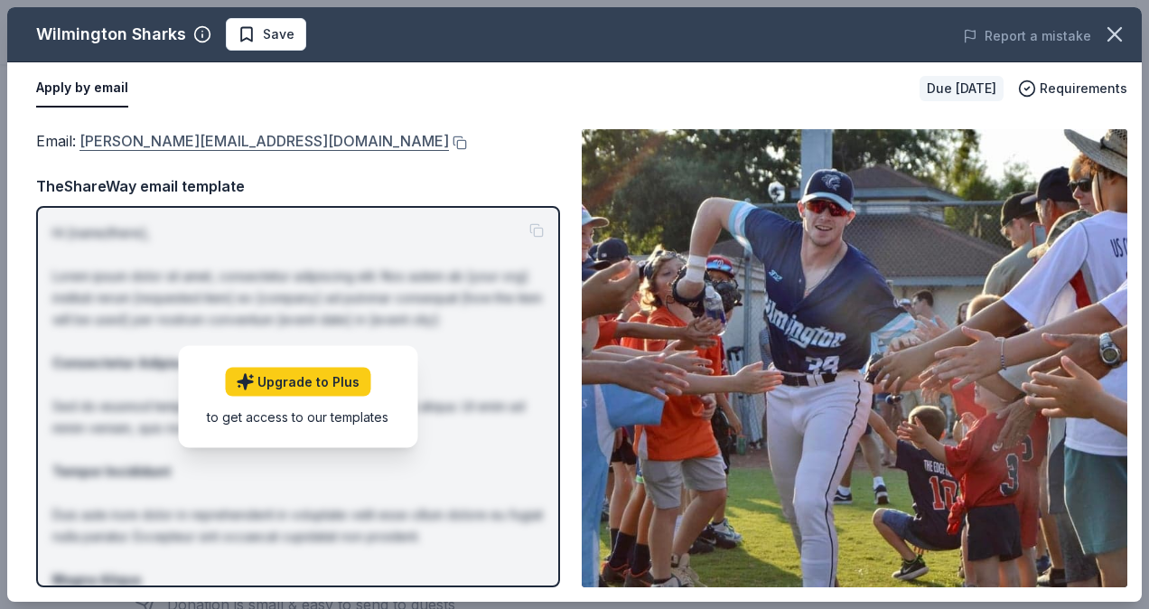
click at [186, 137] on link "dawn@wilmingtonsharks.com" at bounding box center [265, 140] width 370 height 23
